Goal: Browse casually

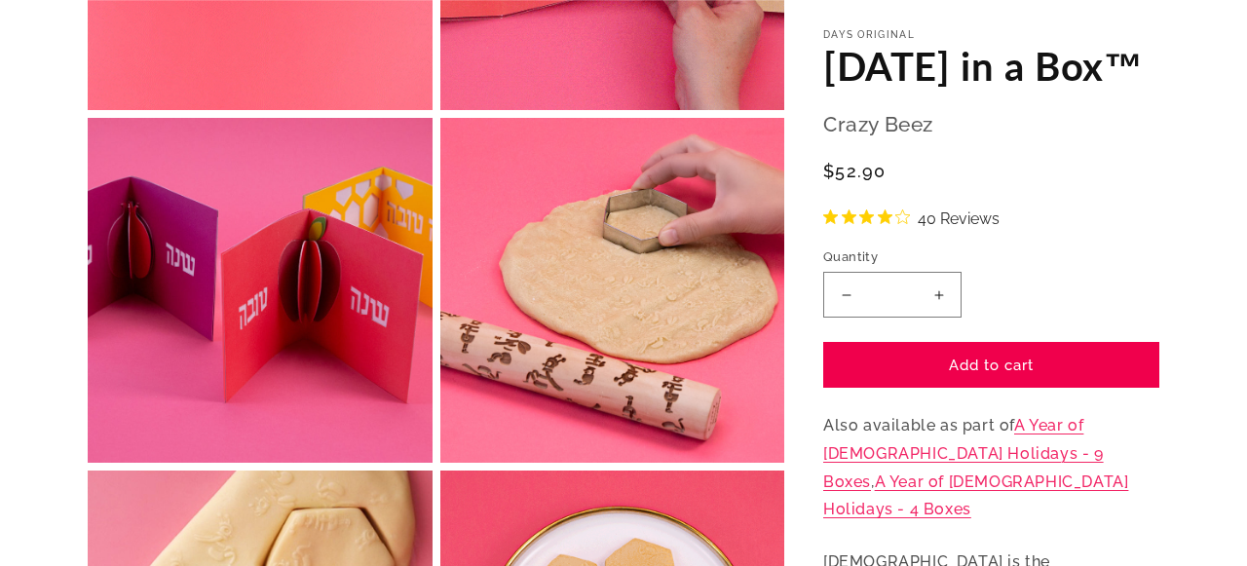
scroll to position [1103, 0]
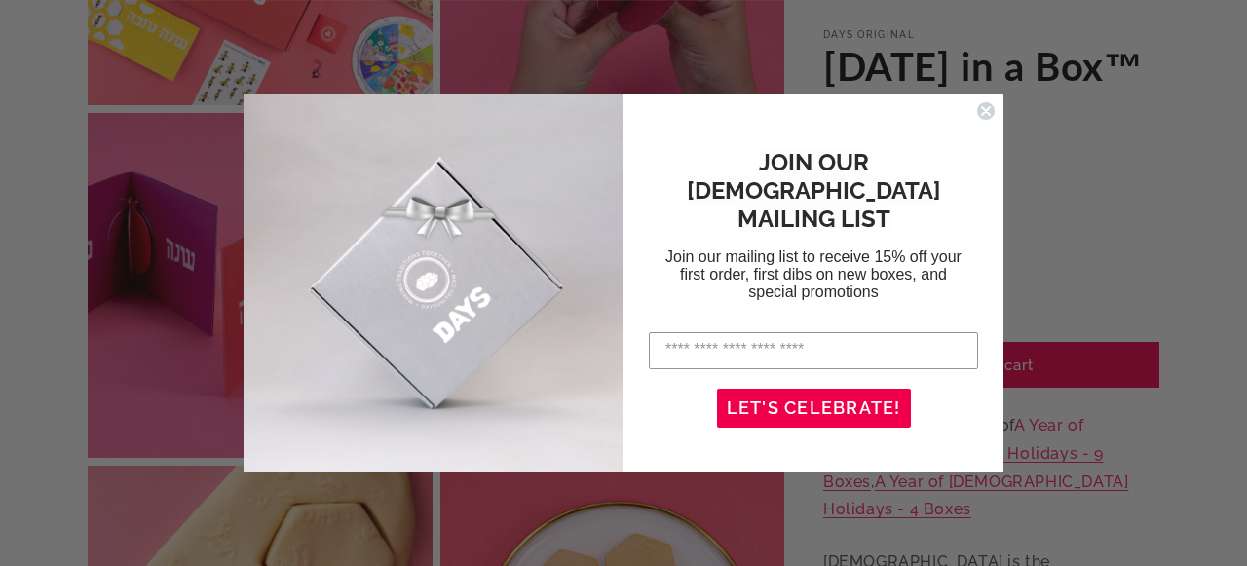
click at [984, 101] on circle "Close dialog" at bounding box center [986, 110] width 19 height 19
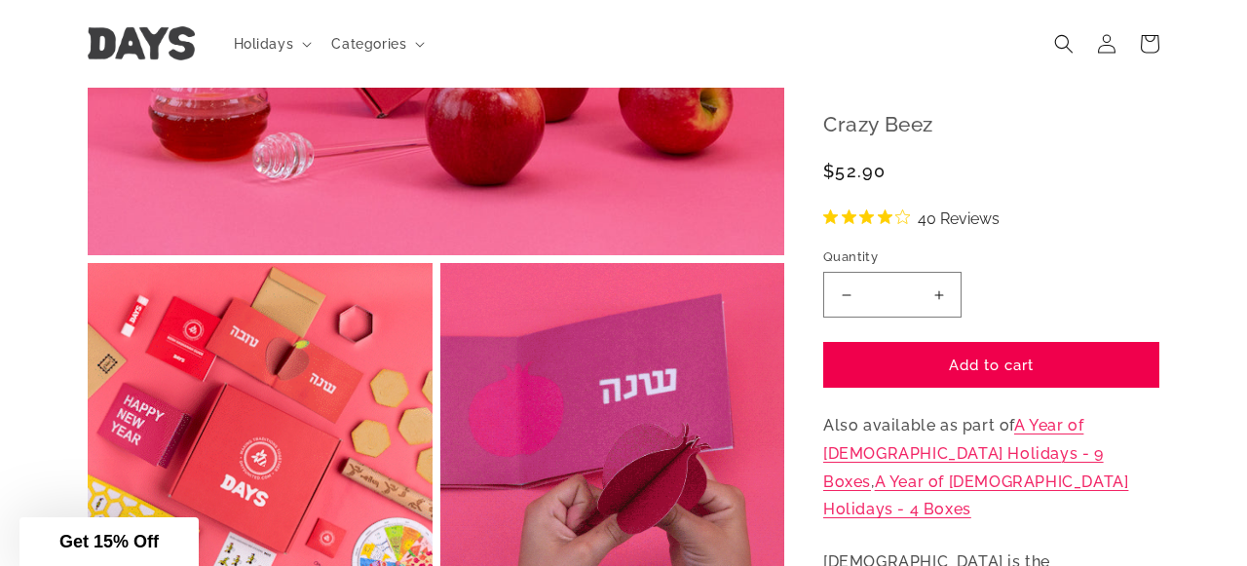
scroll to position [555, 0]
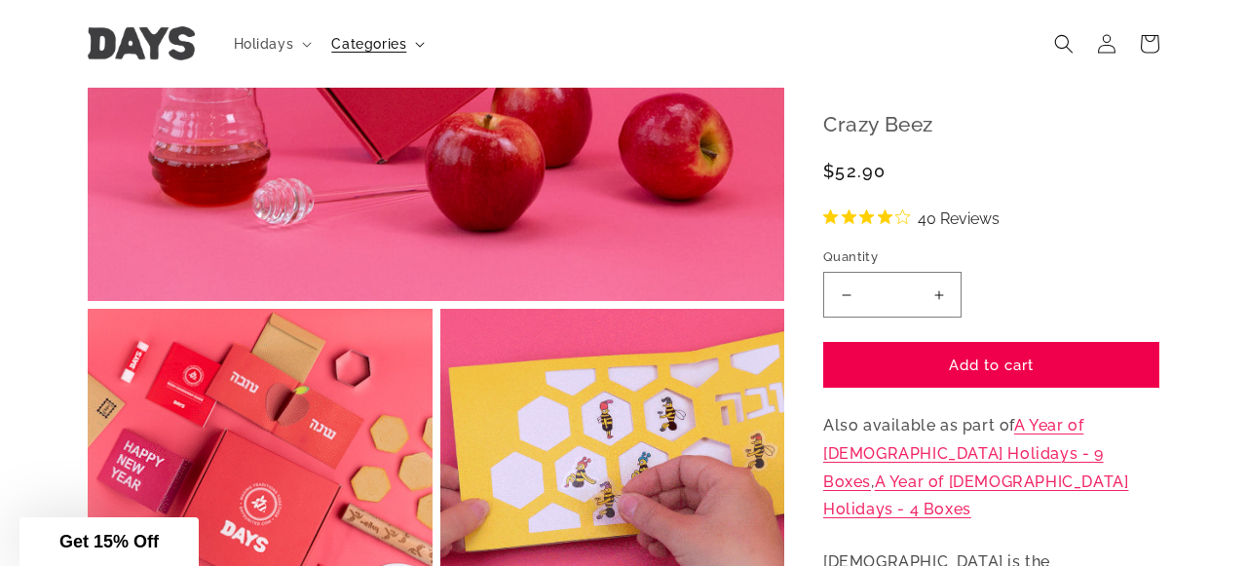
click at [376, 50] on span "Categories" at bounding box center [368, 44] width 75 height 18
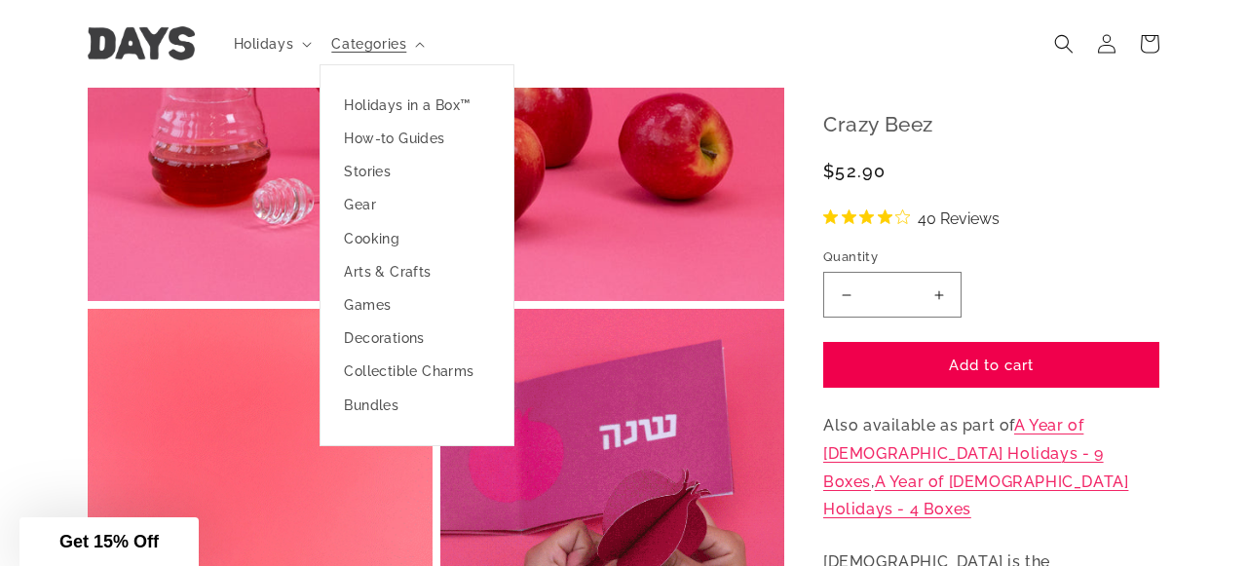
click at [565, 32] on header "Holidays Holidays Hanukkah Passover Purim Lag Ba'Omer" at bounding box center [623, 44] width 1169 height 88
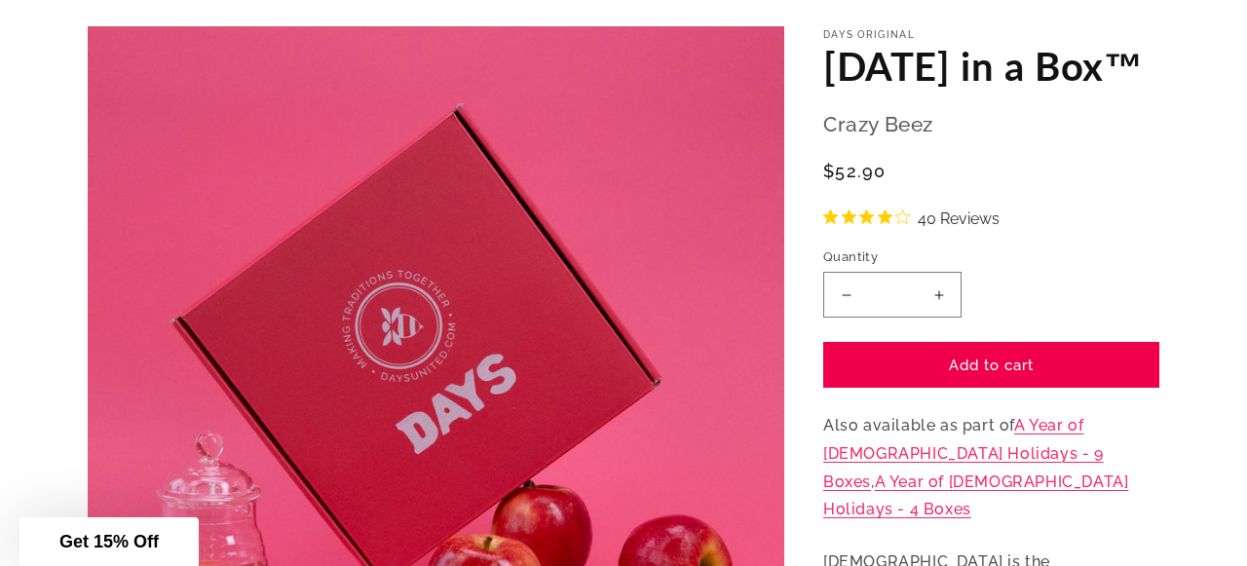
scroll to position [0, 0]
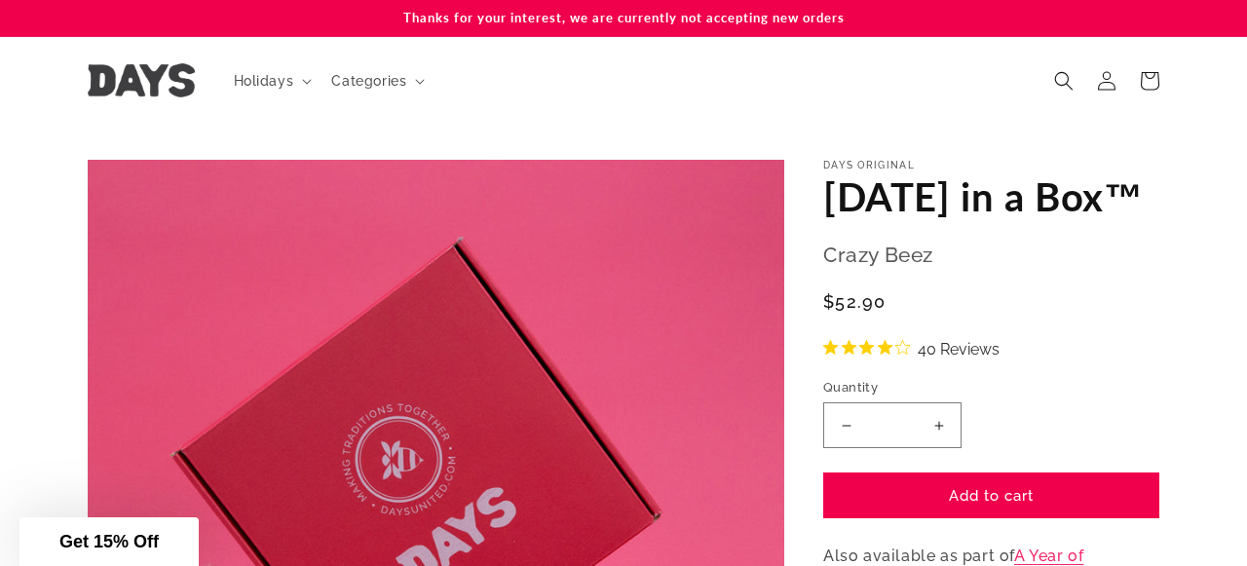
click at [135, 91] on img at bounding box center [141, 80] width 107 height 34
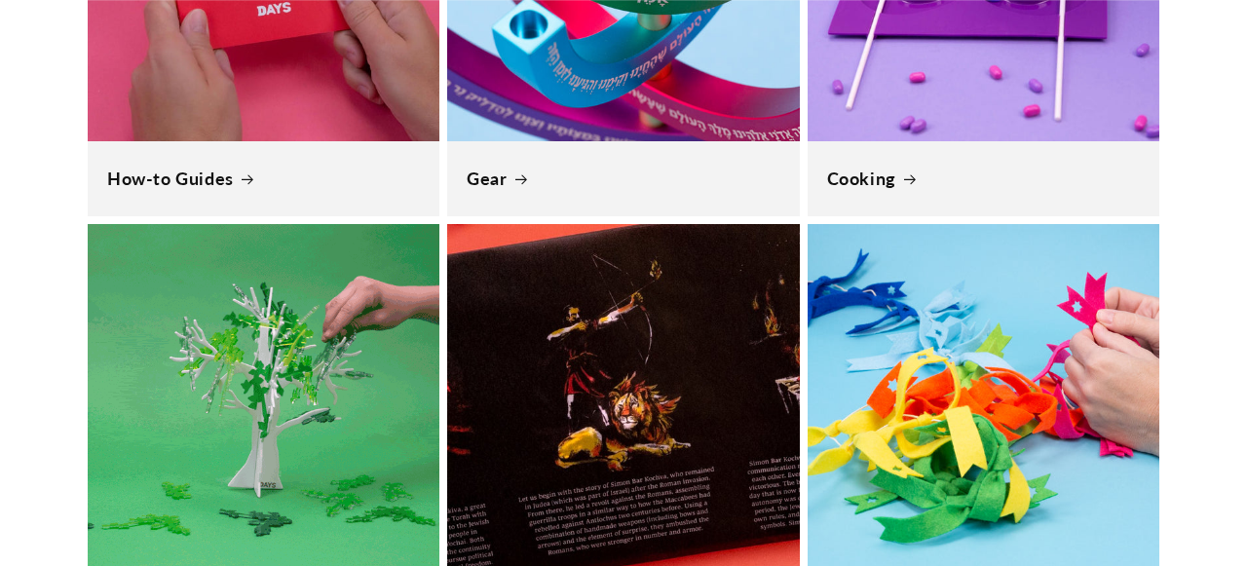
scroll to position [0, 21]
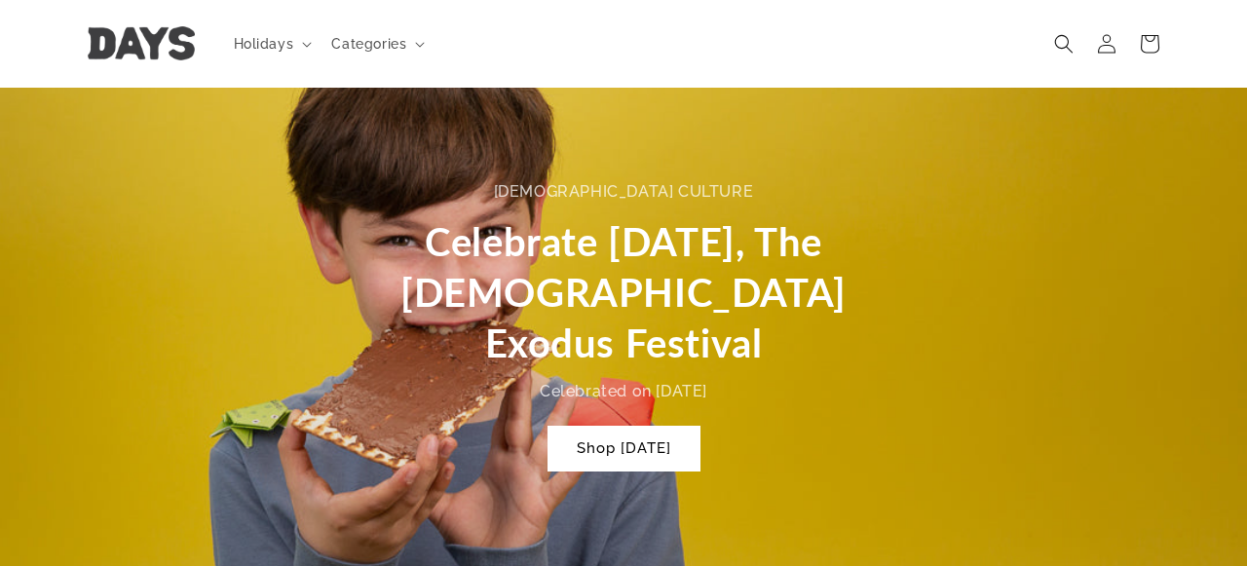
click at [142, 65] on link at bounding box center [142, 43] width 122 height 49
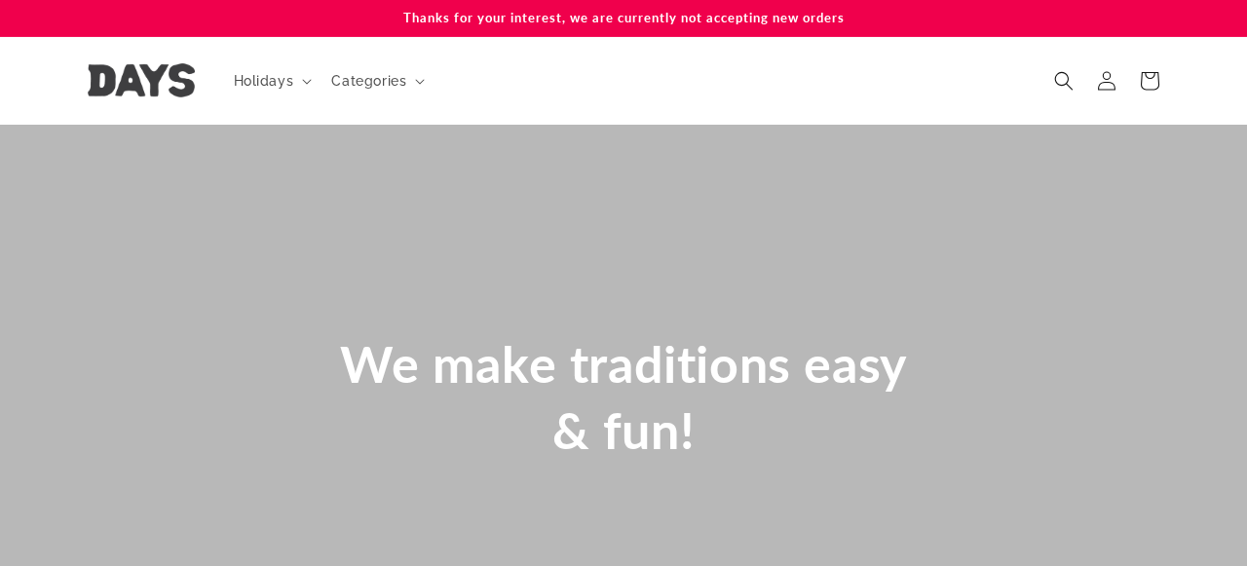
scroll to position [0, 1247]
click at [1198, 33] on div "Thanks for your interest, we are currently not accepting new orders" at bounding box center [623, 18] width 1169 height 36
